Goal: Transaction & Acquisition: Download file/media

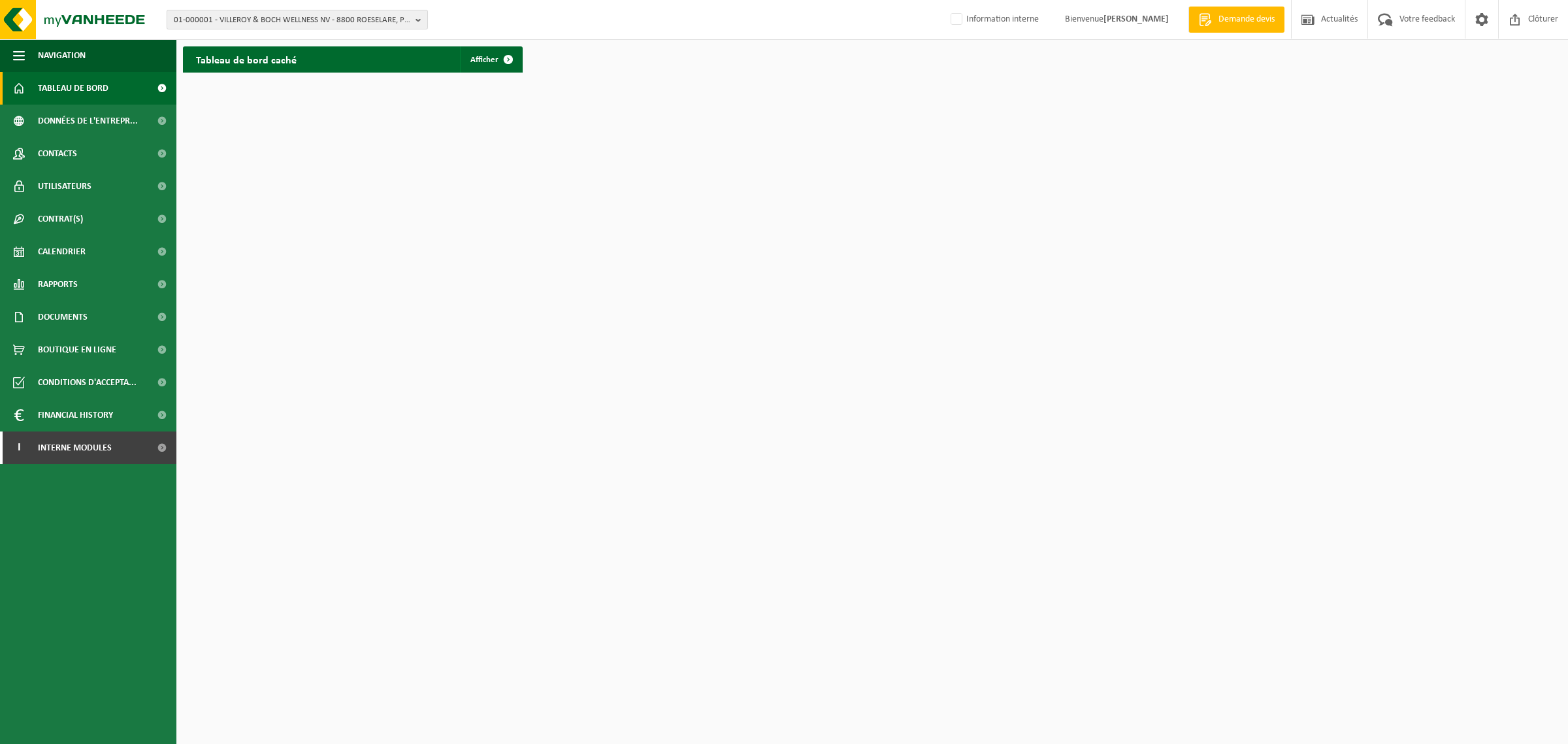
click at [344, 18] on span "01-000001 - VILLEROY & BOCH WELLNESS NV - 8800 ROESELARE, POPULIERSTRAAT 1" at bounding box center [292, 20] width 237 height 20
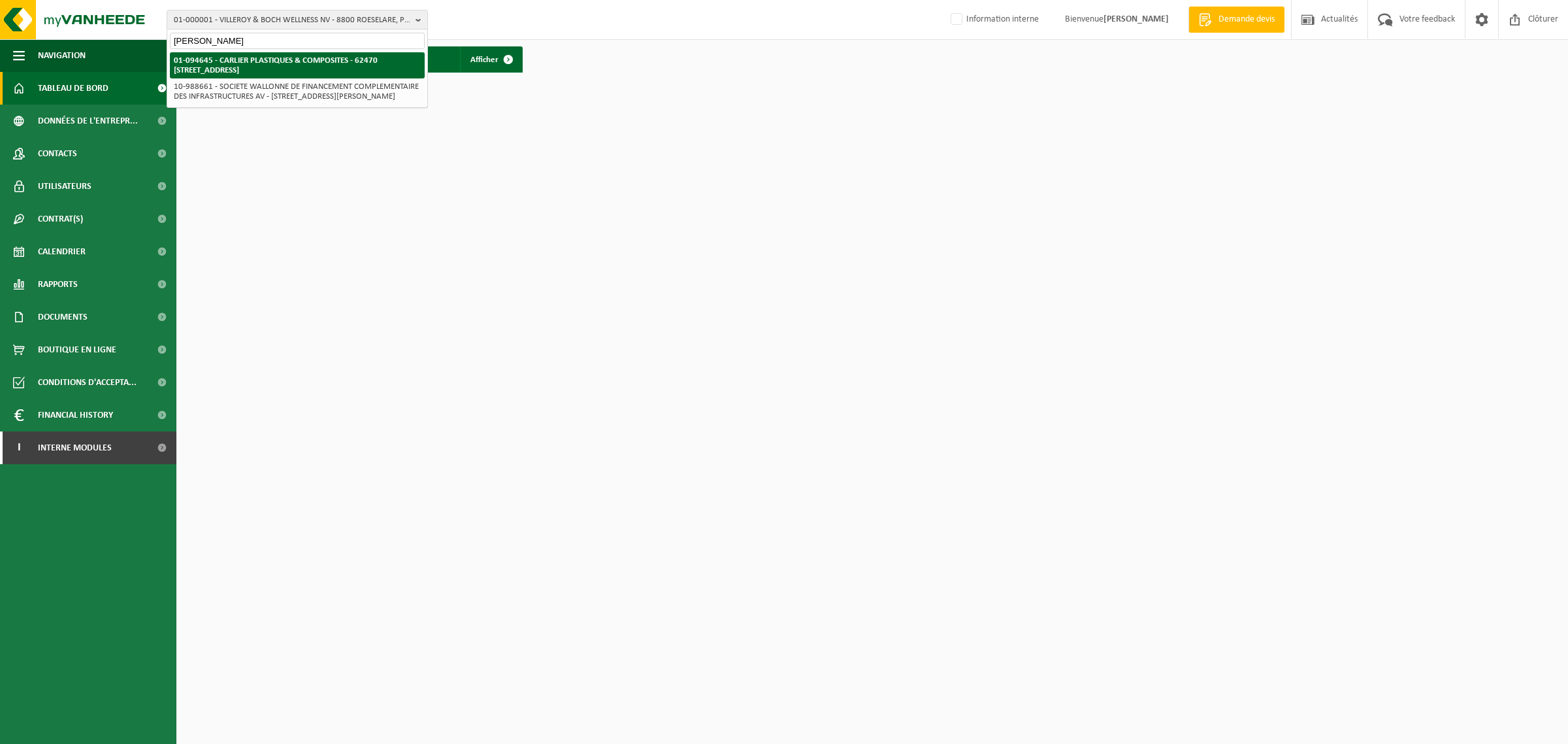
type input "carlier calonne"
click at [256, 61] on strong "01-094645 - CARLIER PLASTIQUES & COMPOSITES - 62470 [STREET_ADDRESS]" at bounding box center [276, 65] width 204 height 18
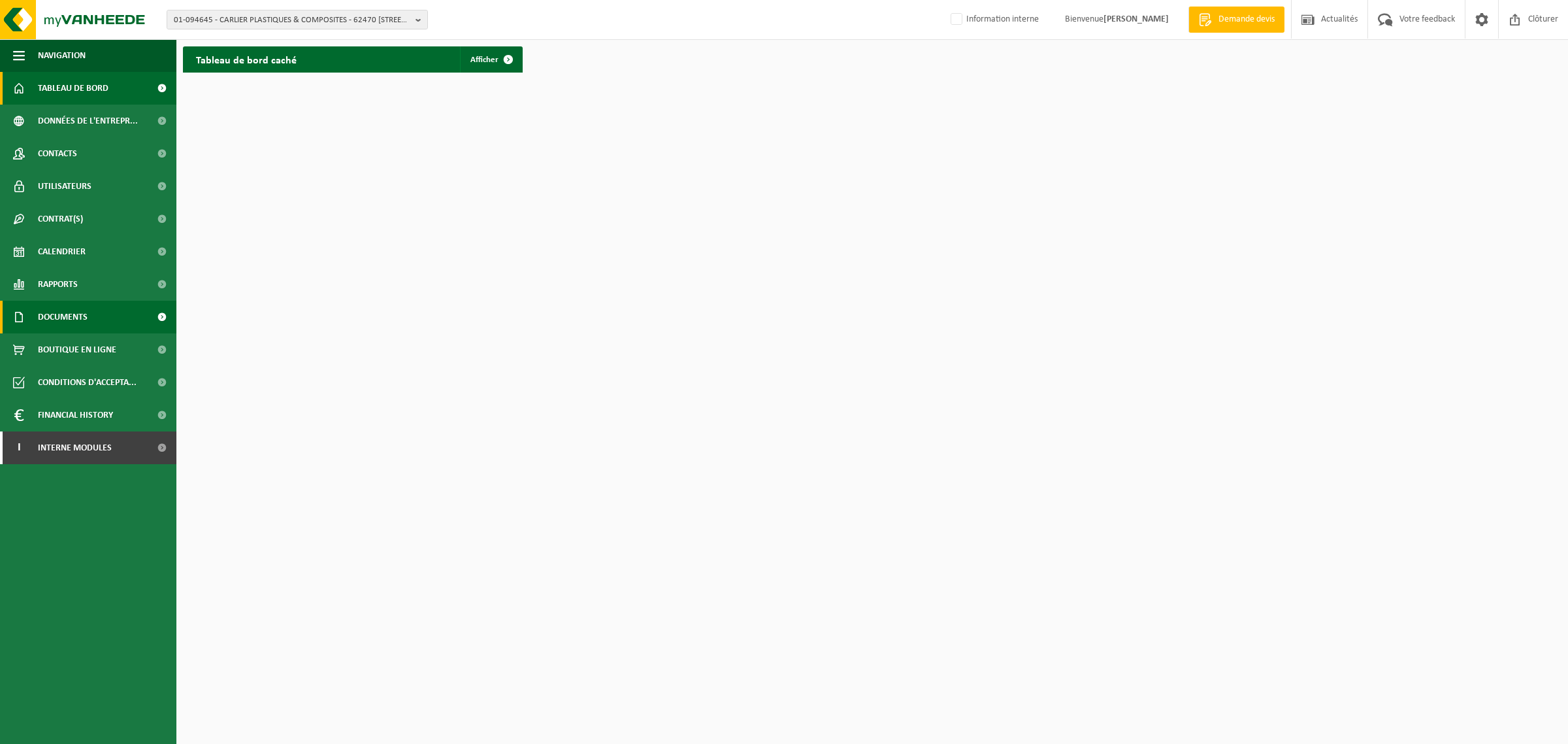
click at [61, 317] on span "Documents" at bounding box center [63, 317] width 50 height 33
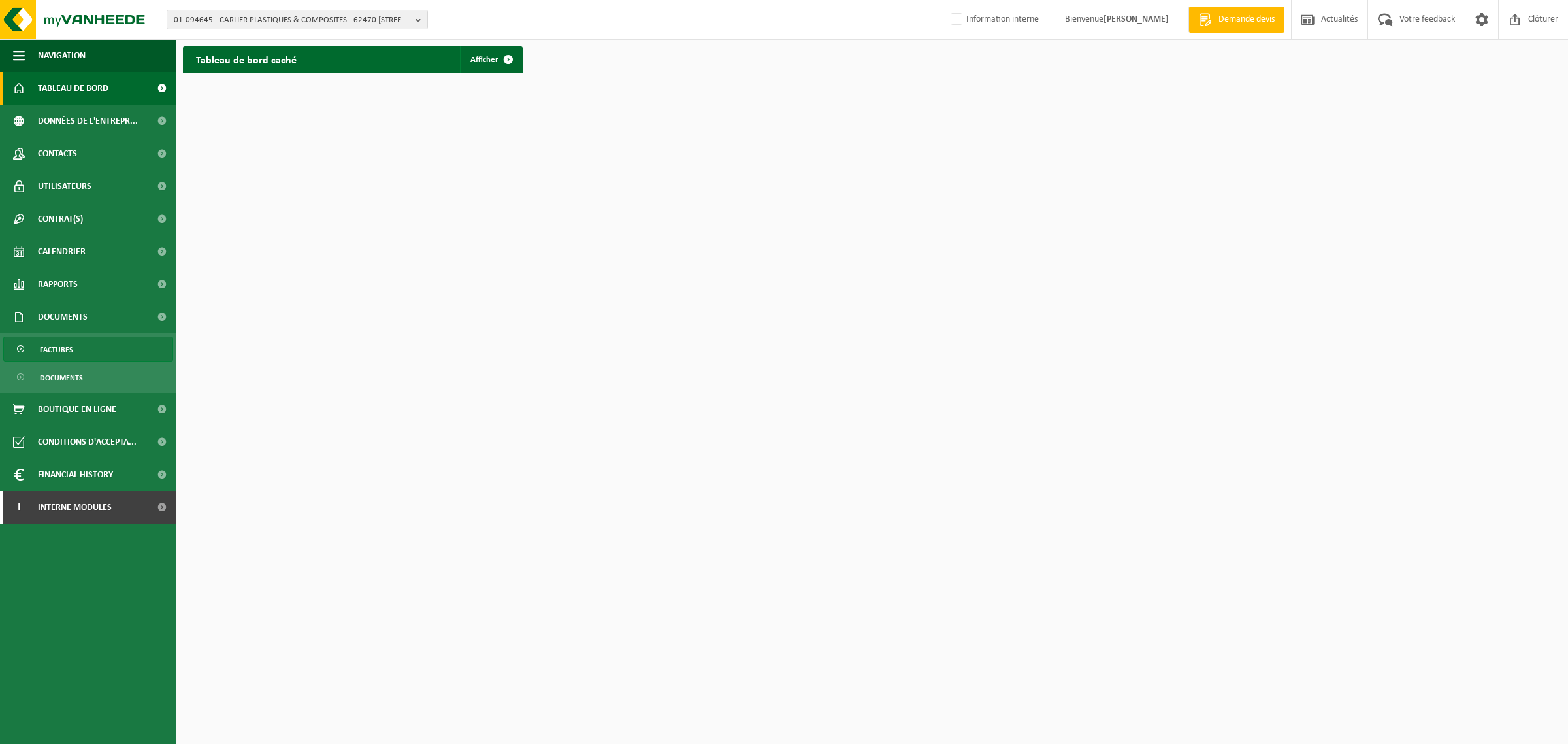
click at [71, 347] on span "Factures" at bounding box center [56, 349] width 33 height 25
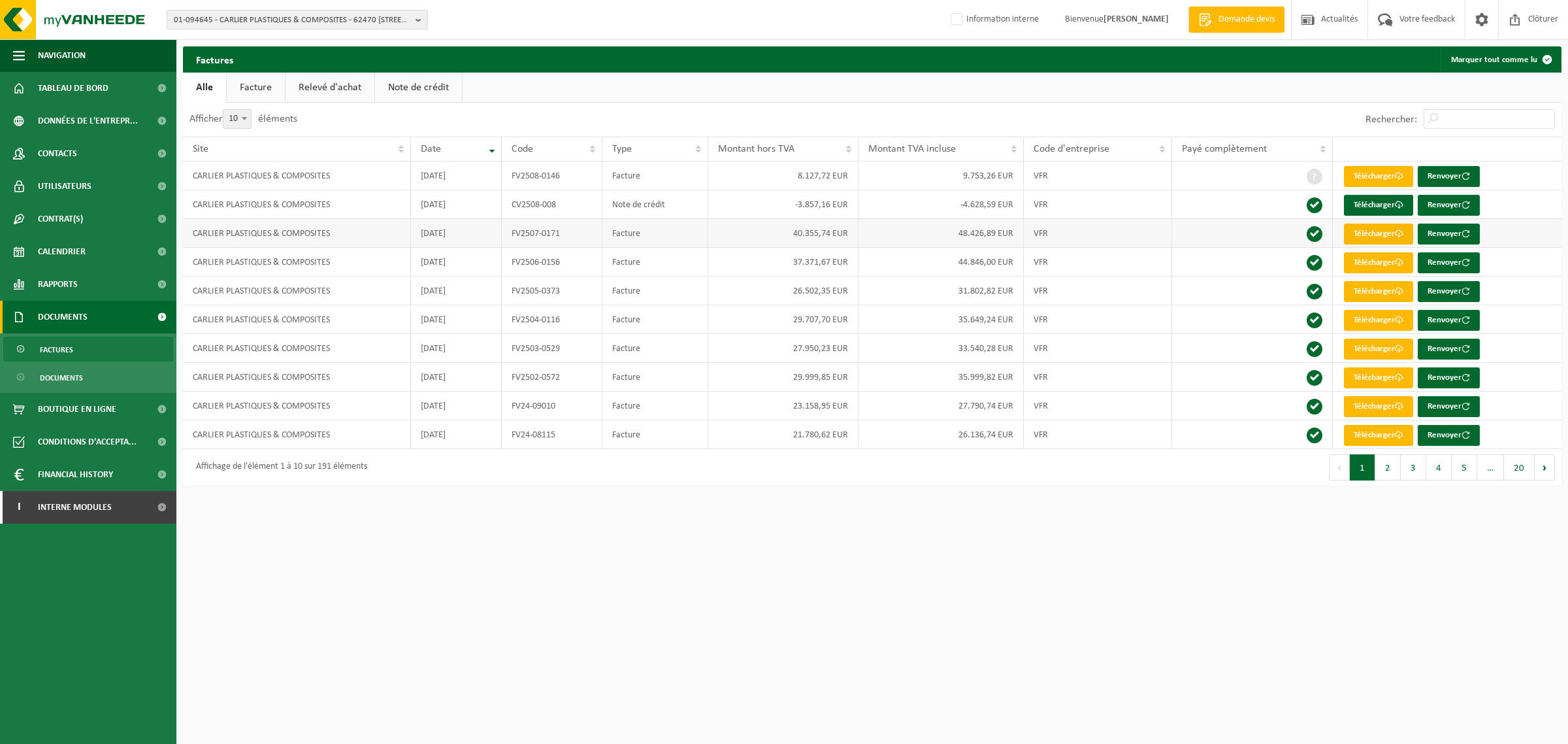
click at [1378, 236] on link "Télécharger" at bounding box center [1379, 234] width 69 height 21
click at [769, 593] on html "01-094645 - CARLIER PLASTIQUES & COMPOSITES - 62470 CALONNE RICOUART, CHAUSSÉE …" at bounding box center [784, 372] width 1568 height 744
click at [60, 278] on span "Rapports" at bounding box center [58, 285] width 40 height 33
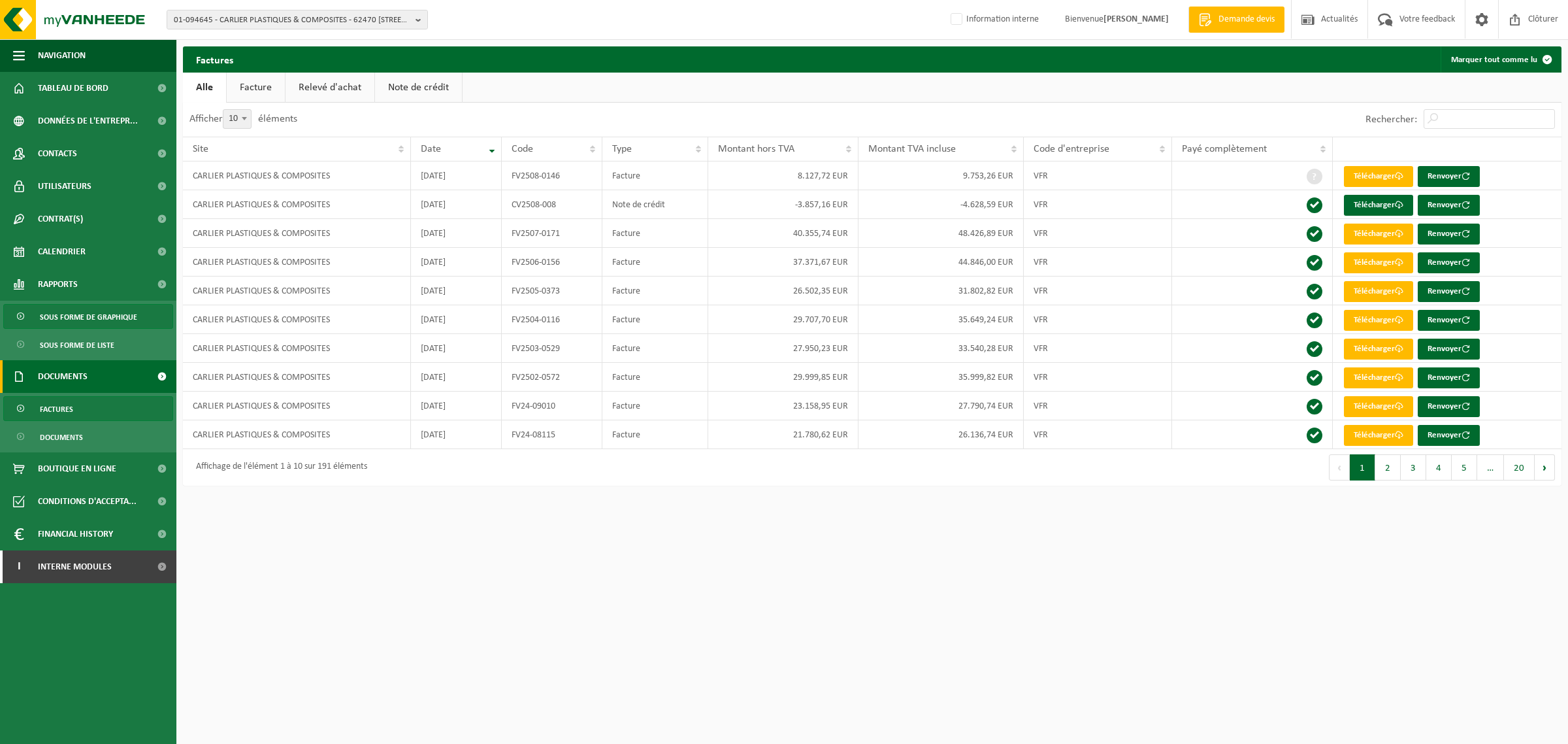
click at [123, 320] on span "Sous forme de graphique" at bounding box center [88, 317] width 97 height 25
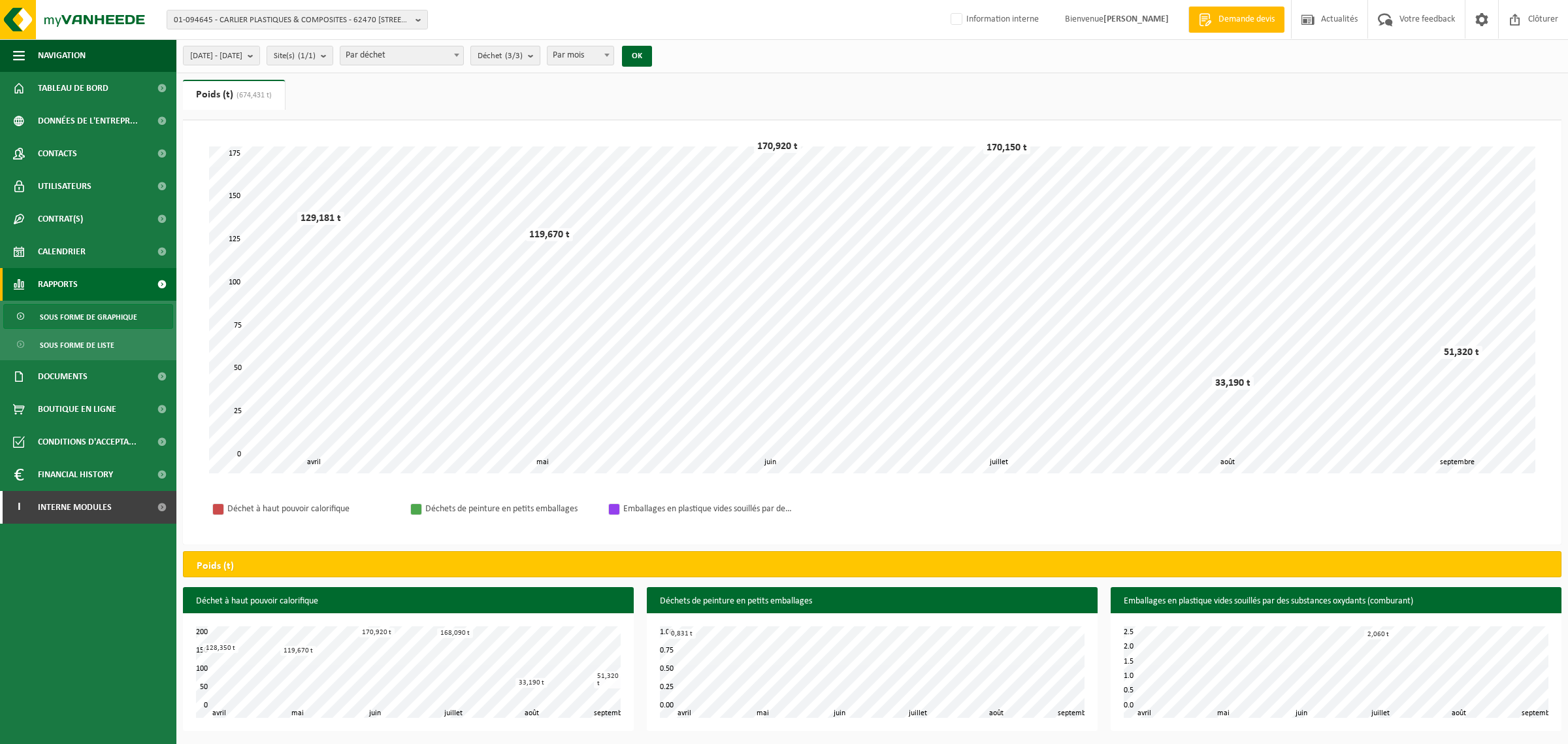
click at [523, 53] on count "(3/3)" at bounding box center [514, 56] width 18 height 9
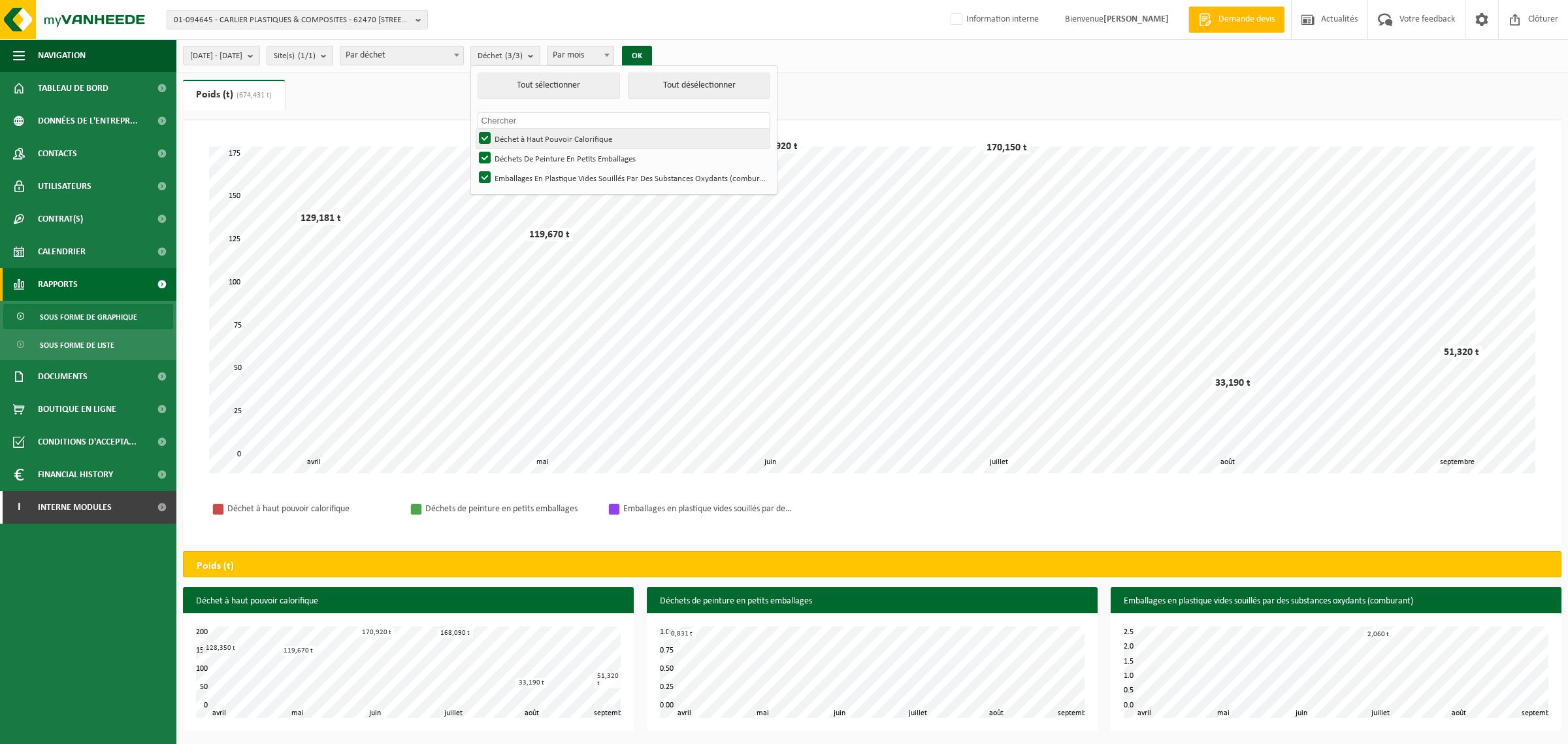
click at [553, 141] on label "Déchet à Haut Pouvoir Calorifique" at bounding box center [623, 139] width 293 height 20
click at [474, 129] on input "Déchet à Haut Pouvoir Calorifique" at bounding box center [474, 128] width 1 height 1
checkbox input "false"
click at [652, 51] on button "OK" at bounding box center [637, 56] width 30 height 21
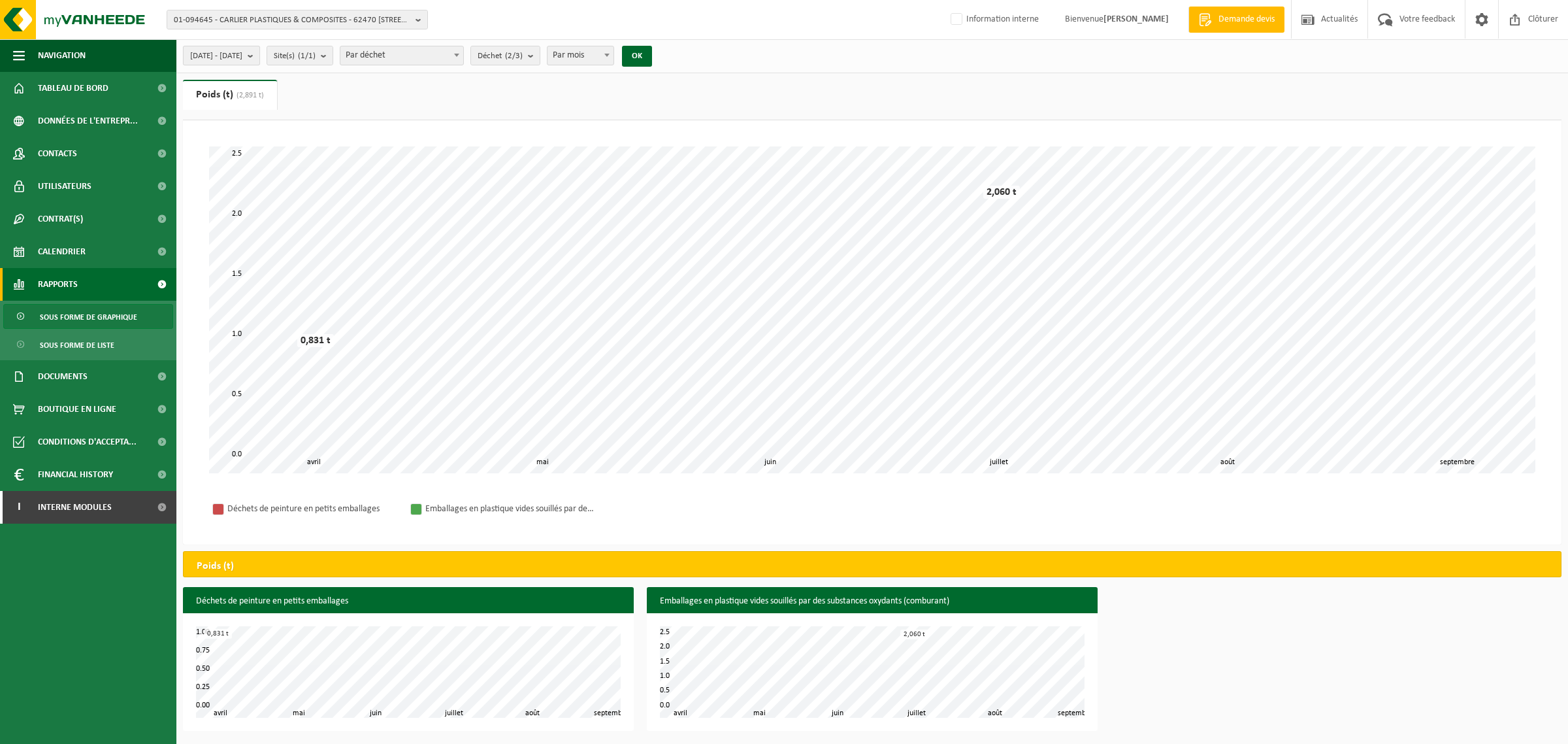
drag, startPoint x: 257, startPoint y: 56, endPoint x: 257, endPoint y: 64, distance: 8.0
click at [243, 56] on span "[DATE] - [DATE]" at bounding box center [217, 56] width 52 height 20
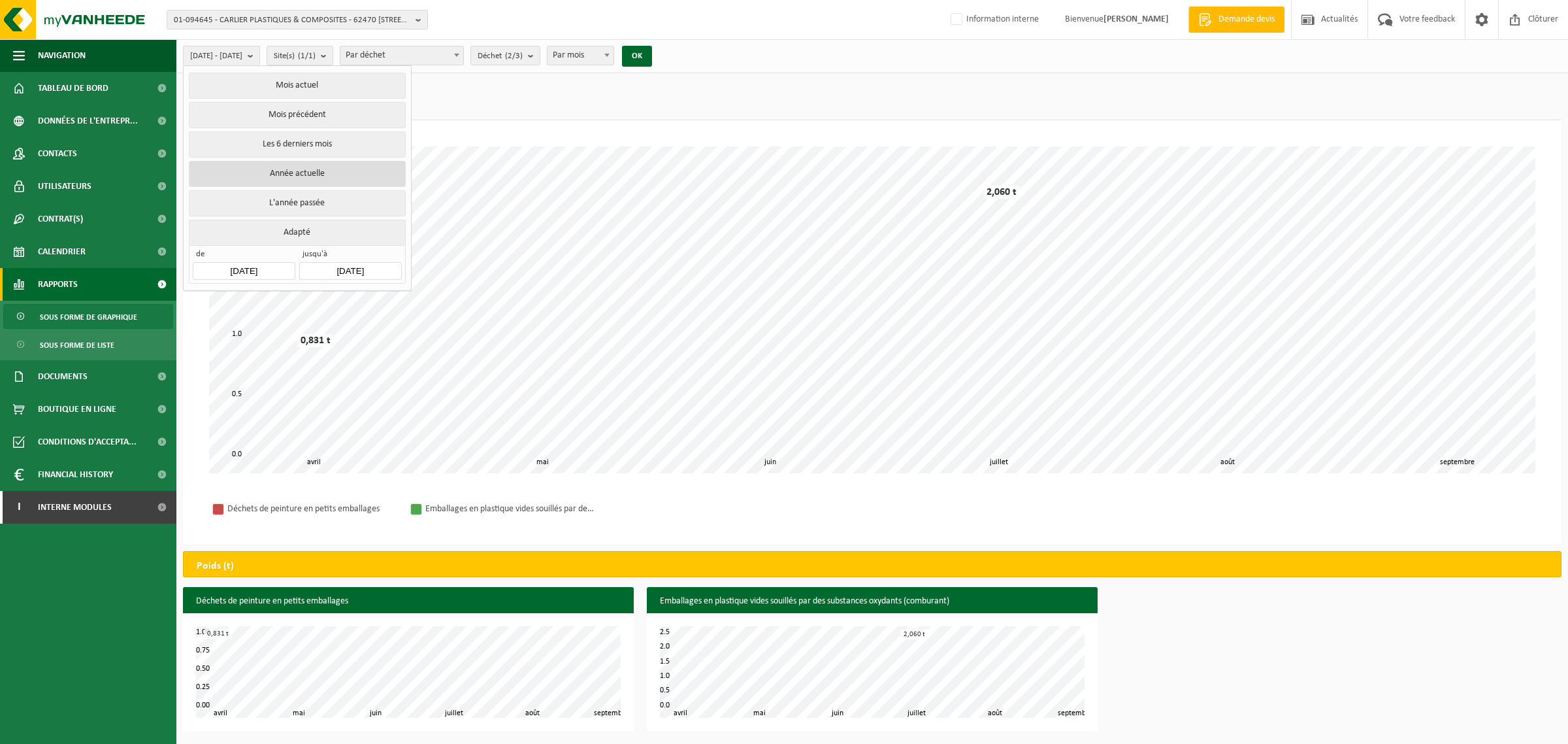
click at [266, 174] on button "Année actuelle" at bounding box center [297, 174] width 217 height 26
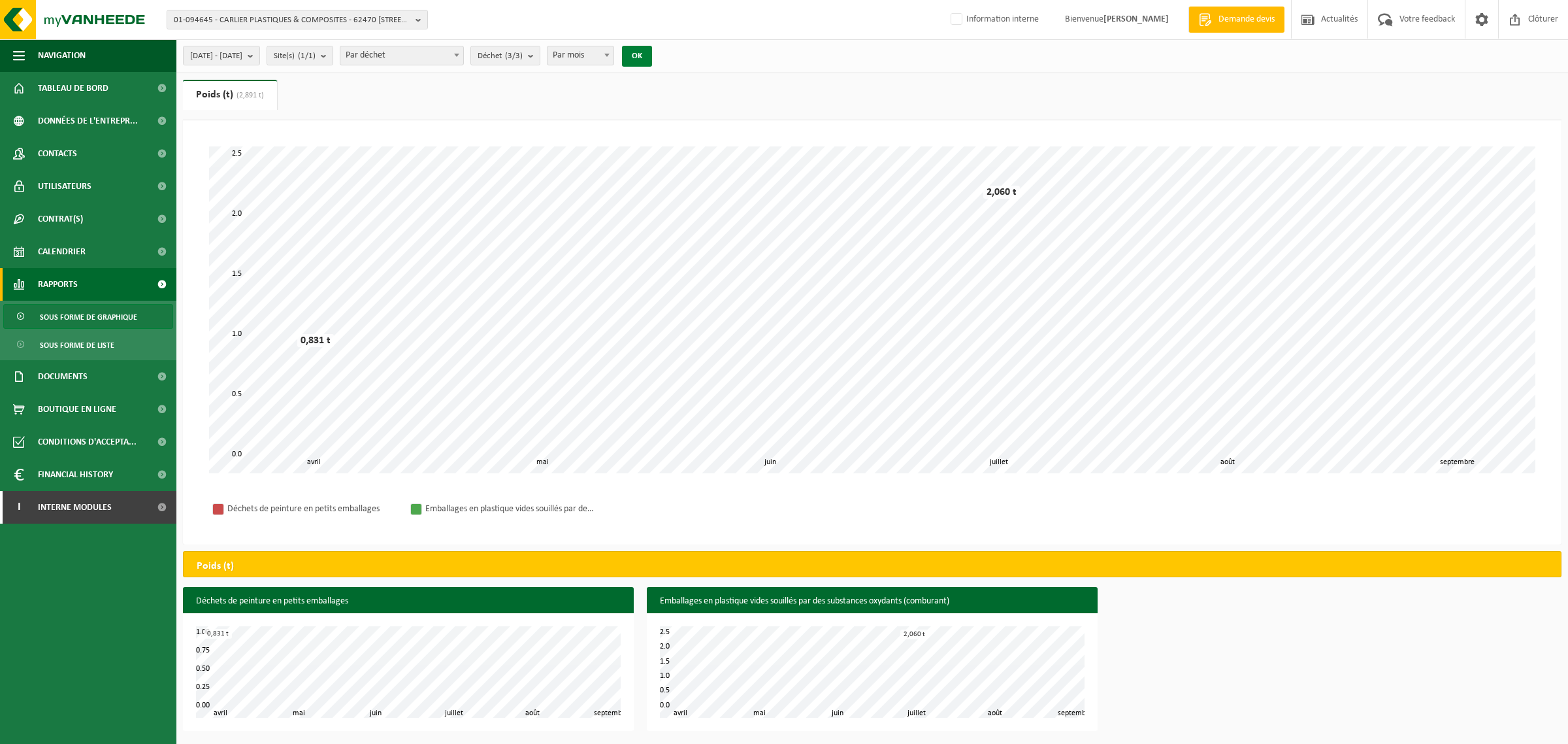
click at [652, 51] on button "OK" at bounding box center [637, 56] width 30 height 21
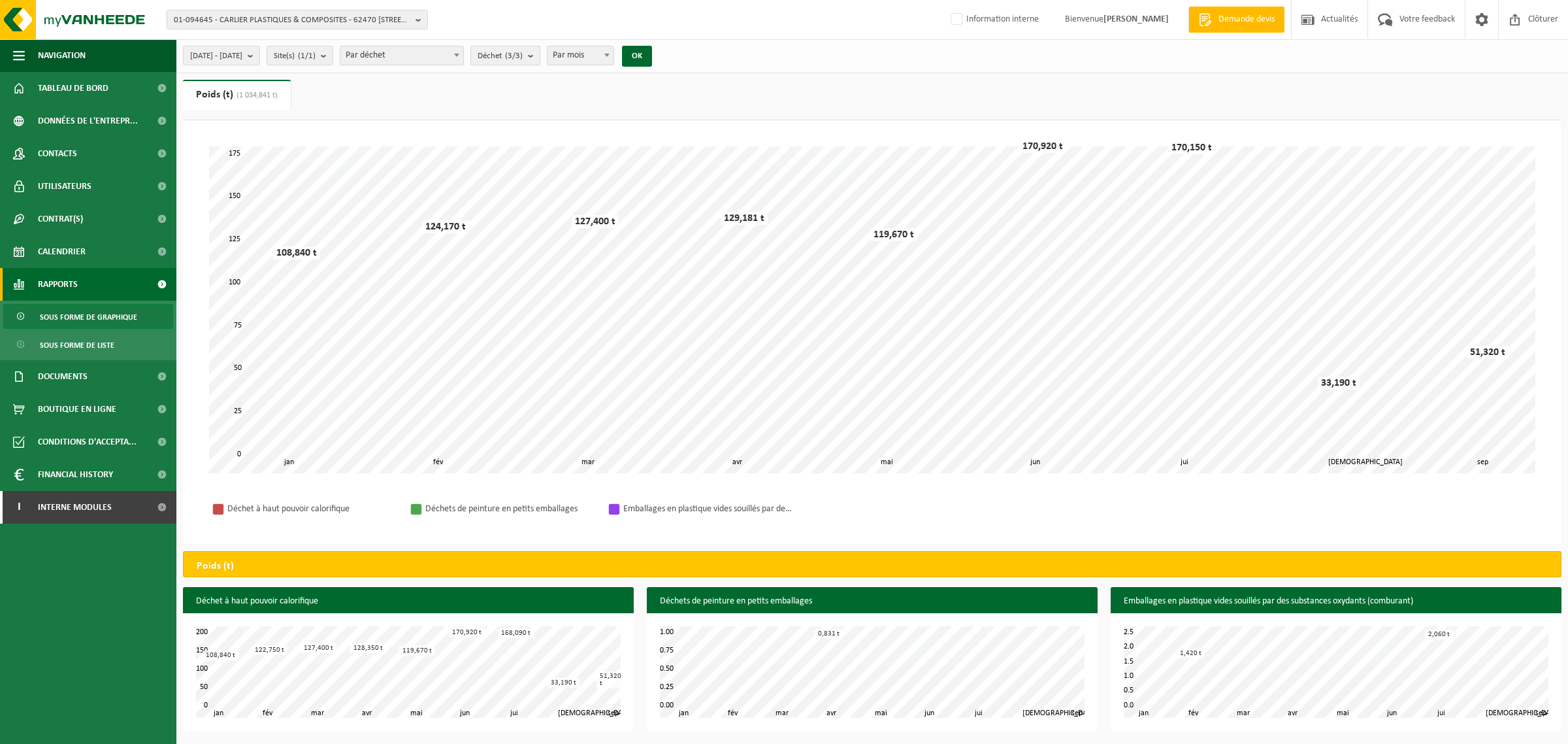
click at [540, 53] on b "submit" at bounding box center [534, 56] width 12 height 18
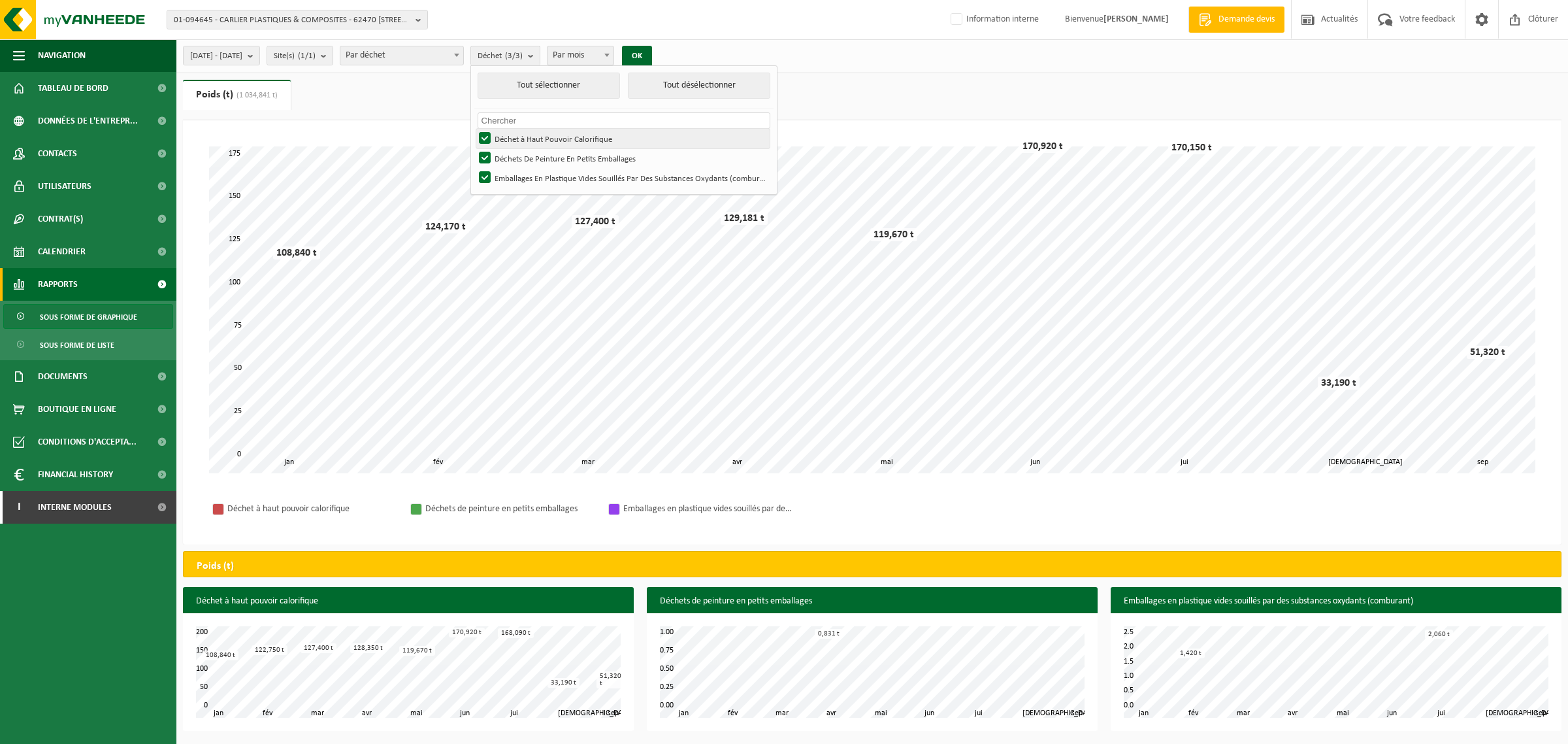
click at [543, 139] on label "Déchet à Haut Pouvoir Calorifique" at bounding box center [623, 139] width 293 height 20
click at [474, 129] on input "Déchet à Haut Pouvoir Calorifique" at bounding box center [474, 128] width 1 height 1
click at [614, 90] on button "Tout sélectionner" at bounding box center [549, 86] width 143 height 26
click at [566, 139] on label "Déchet à Haut Pouvoir Calorifique" at bounding box center [623, 139] width 293 height 20
click at [474, 129] on input "Déchet à Haut Pouvoir Calorifique" at bounding box center [474, 128] width 1 height 1
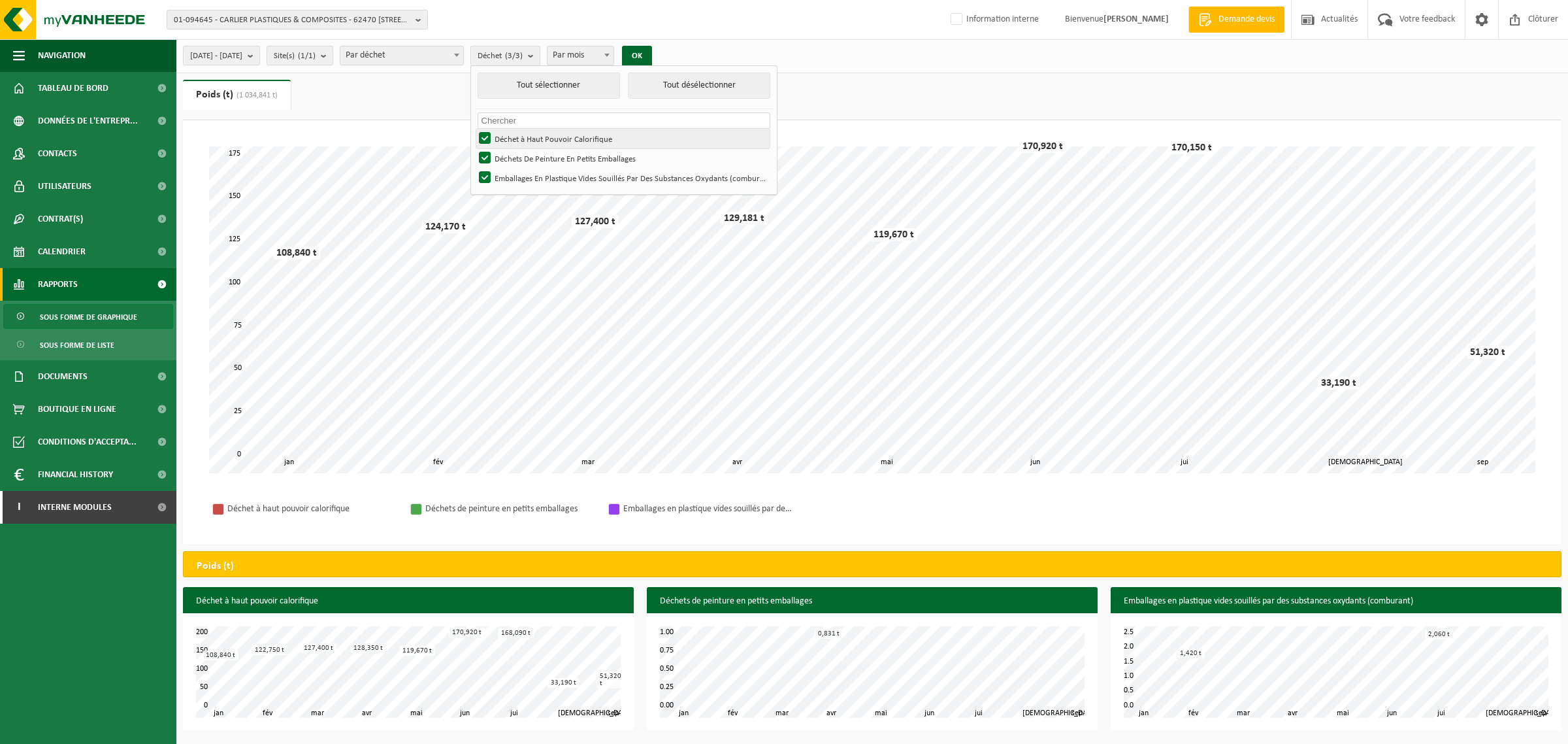
checkbox input "false"
click at [652, 54] on button "OK" at bounding box center [637, 56] width 30 height 21
